Goal: Go to known website

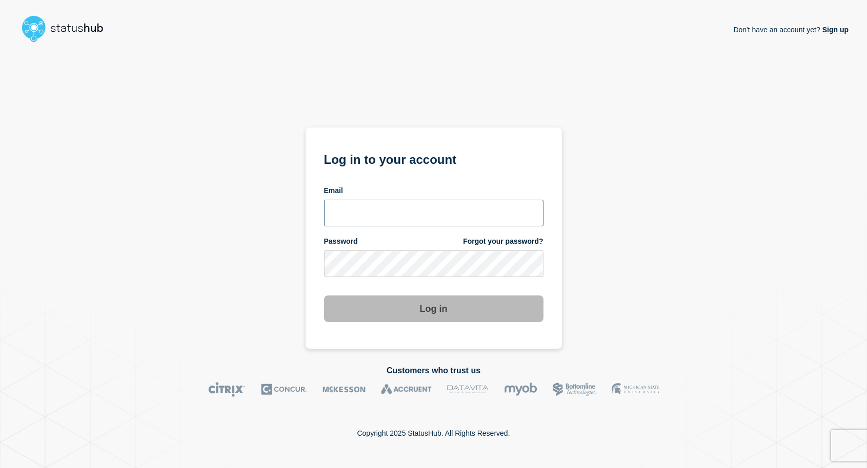
type input "[EMAIL_ADDRESS][DOMAIN_NAME]"
click at [388, 310] on button "Log in" at bounding box center [433, 309] width 219 height 27
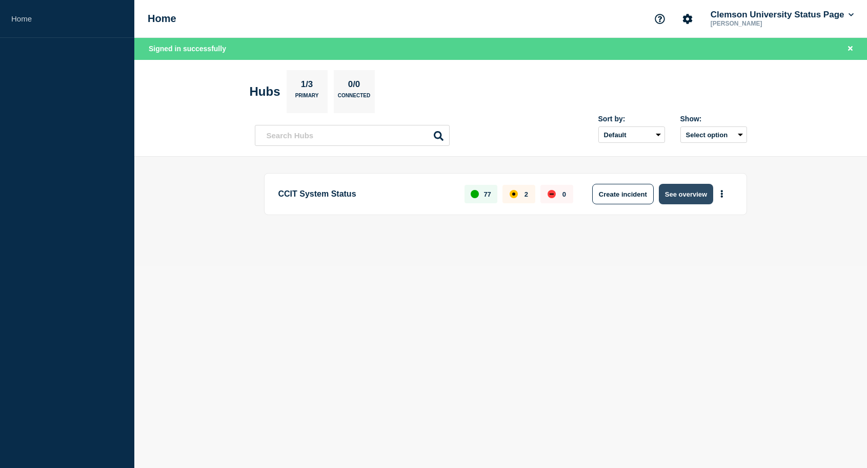
click at [669, 196] on button "See overview" at bounding box center [686, 194] width 54 height 21
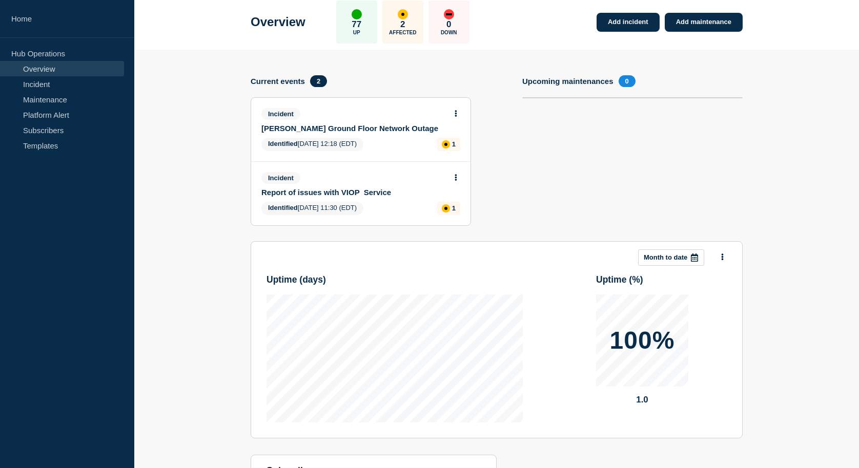
scroll to position [50, 0]
